Goal: Task Accomplishment & Management: Manage account settings

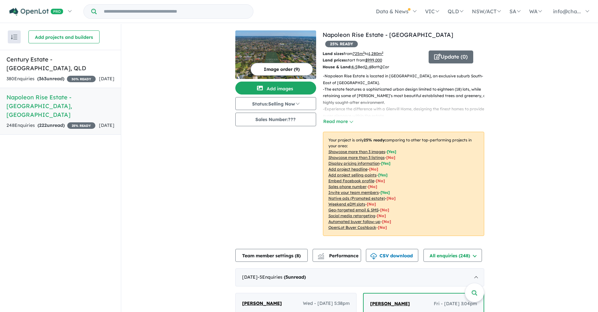
scroll to position [1, 0]
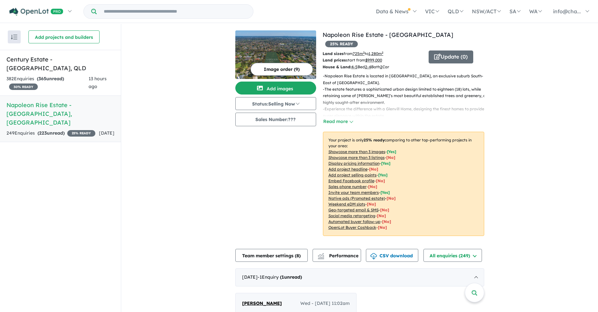
click at [64, 130] on strong "( 223 unread)" at bounding box center [51, 133] width 27 height 6
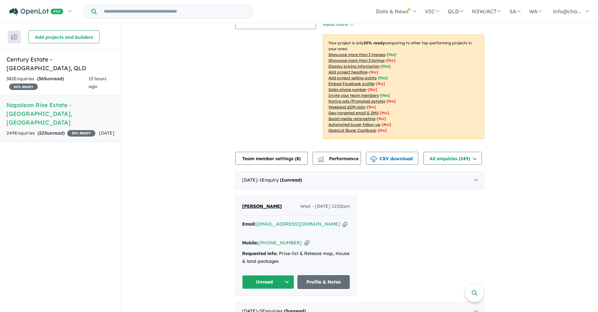
scroll to position [129, 0]
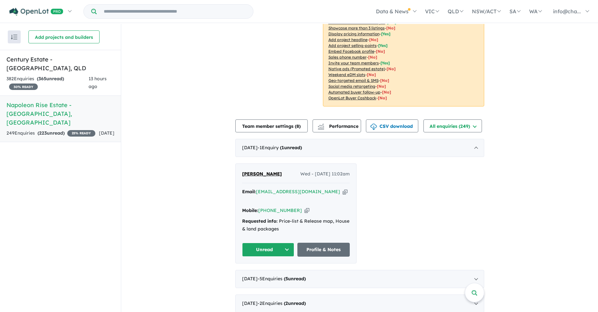
click at [423, 188] on div "[PERSON_NAME] Wed - [DATE] 11:02am Email: [EMAIL_ADDRESS][DOMAIN_NAME] Copied! …" at bounding box center [359, 213] width 249 height 100
click at [74, 75] on div "382 Enquir ies ( 365 unread) 30 % READY" at bounding box center [47, 83] width 82 height 16
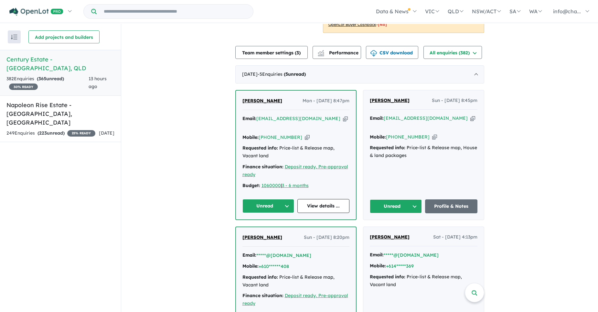
scroll to position [162, 0]
